Goal: Navigation & Orientation: Find specific page/section

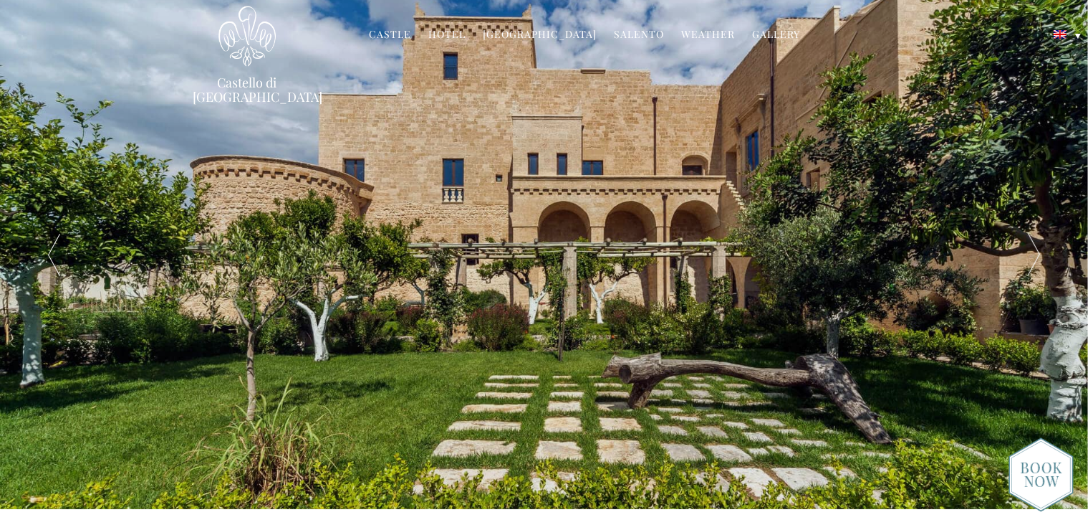
click at [752, 31] on link "Gallery" at bounding box center [776, 35] width 48 height 16
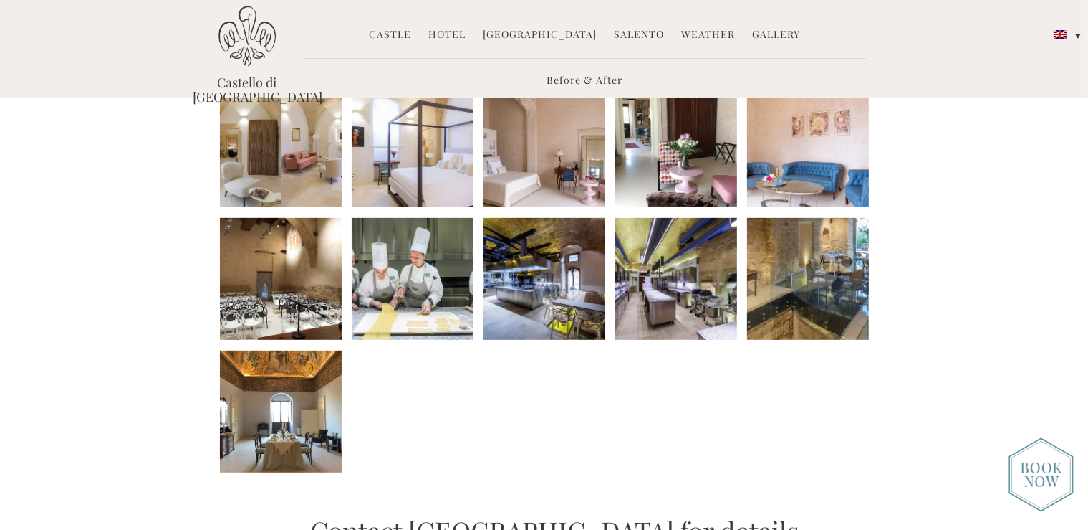
scroll to position [568, 0]
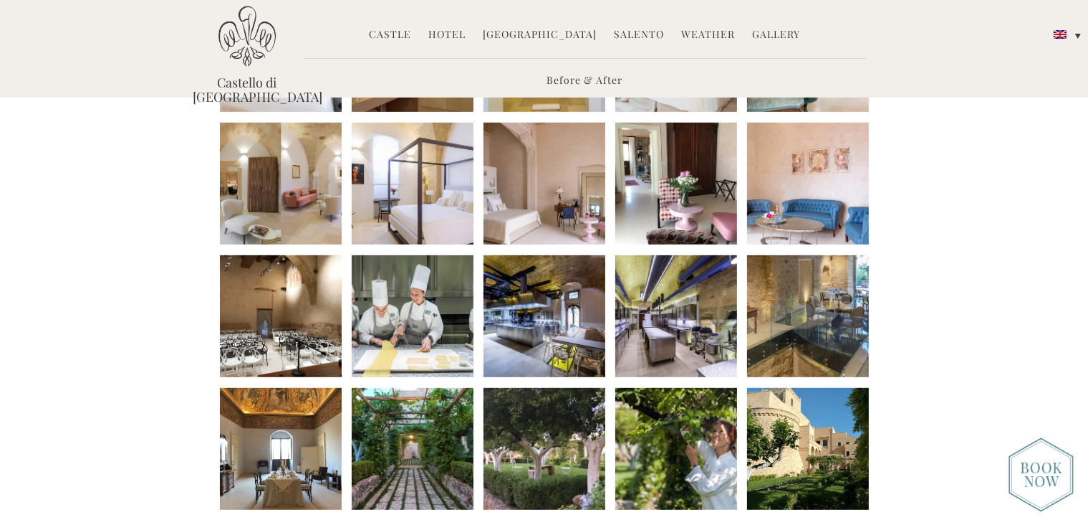
click at [526, 328] on li at bounding box center [545, 316] width 122 height 122
click at [247, 61] on img at bounding box center [247, 36] width 57 height 61
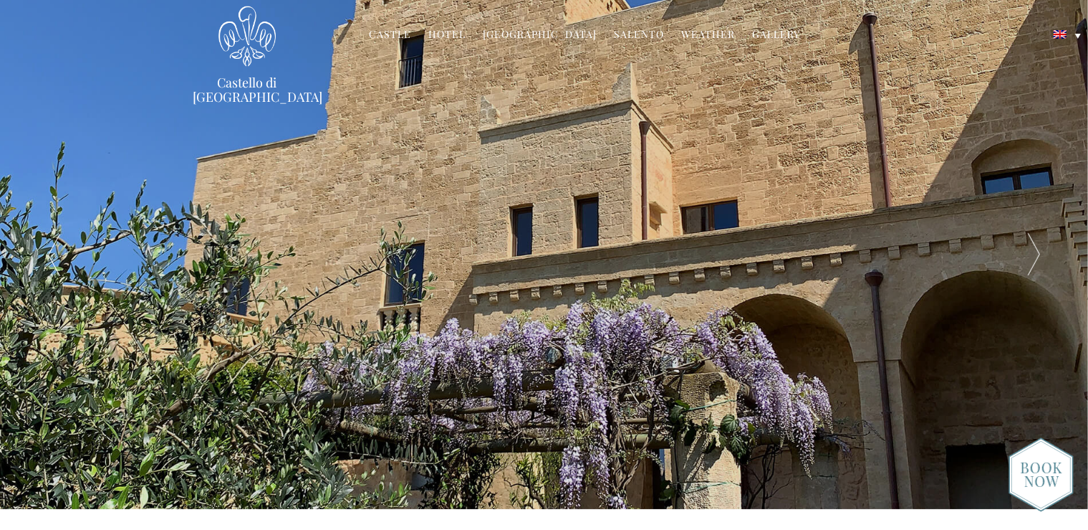
click at [709, 36] on link "Weather" at bounding box center [708, 35] width 54 height 16
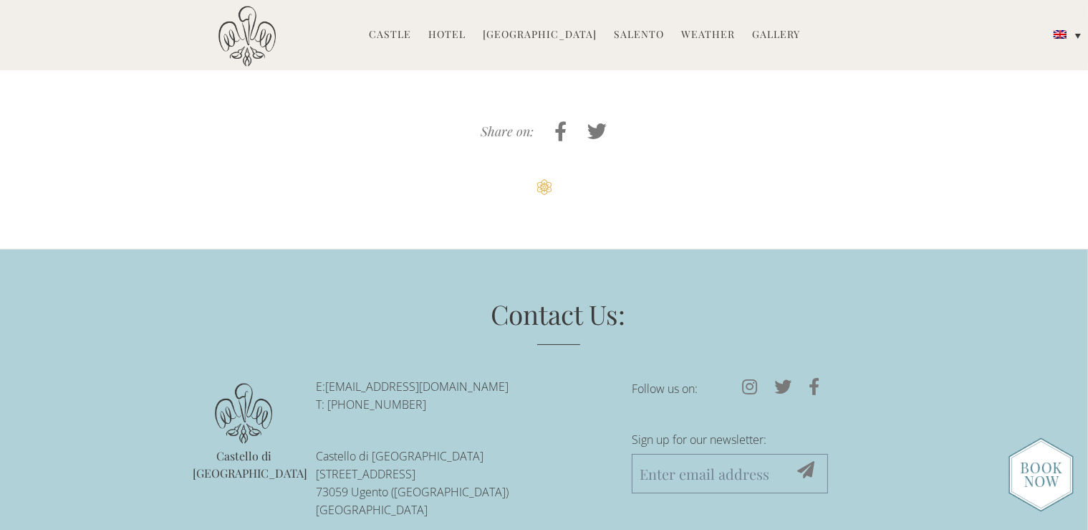
scroll to position [6091, 0]
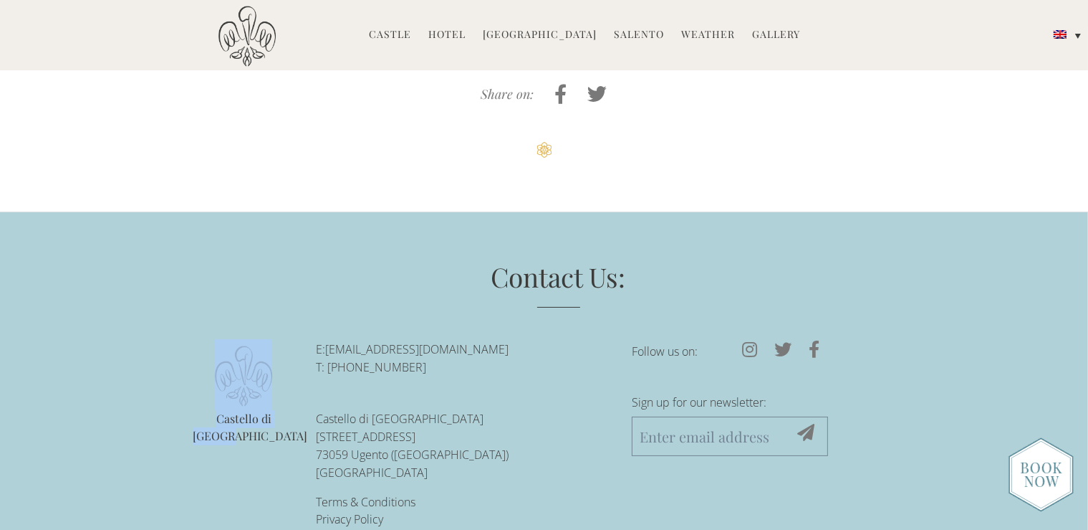
drag, startPoint x: 186, startPoint y: 334, endPoint x: 300, endPoint y: 431, distance: 150.5
click at [300, 431] on div "Contact Us: Castello di [GEOGRAPHIC_DATA] E: [EMAIL_ADDRESS][DOMAIN_NAME] T: +3…" at bounding box center [545, 408] width 724 height 300
copy div "Castello di [GEOGRAPHIC_DATA]"
